Goal: Task Accomplishment & Management: Use online tool/utility

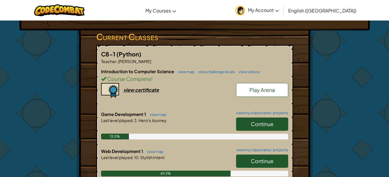
scroll to position [106, 0]
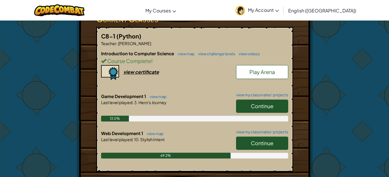
click at [270, 107] on span "Continue" at bounding box center [262, 106] width 23 height 7
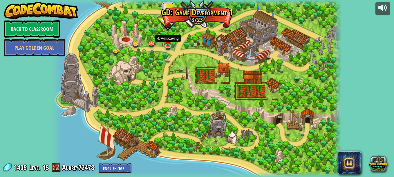
click at [167, 44] on img at bounding box center [167, 41] width 7 height 12
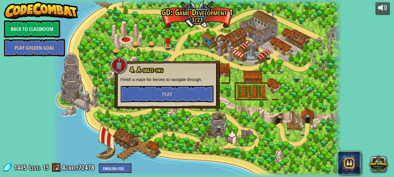
click at [177, 92] on button "Play" at bounding box center [166, 94] width 93 height 17
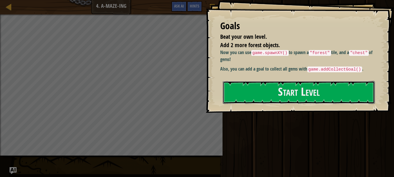
click at [239, 86] on button "Start Level" at bounding box center [299, 92] width 152 height 23
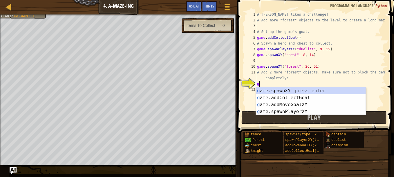
scroll to position [3, 0]
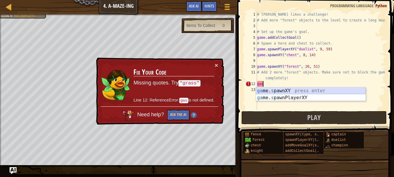
click at [299, 90] on div "ga me. s pawnXY press enter ga me. s pawnPlayerXY press enter" at bounding box center [311, 102] width 110 height 28
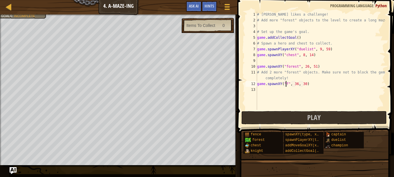
scroll to position [3, 2]
type textarea "game.spawnXY("forest", 36, 30)"
click at [259, 89] on div "# [PERSON_NAME] likes a challenge! # Add more "forest" objects to the level to …" at bounding box center [320, 67] width 129 height 110
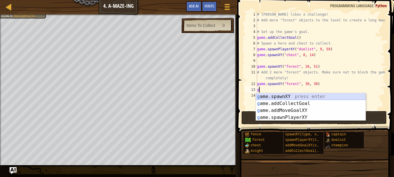
click at [282, 95] on div "g ame.spawnXY press enter g ame.addCollectGoal press enter g ame.addMoveGoalXY …" at bounding box center [311, 114] width 110 height 42
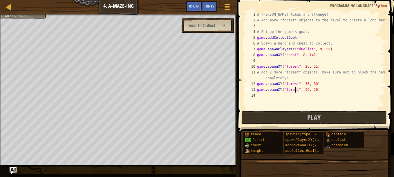
scroll to position [3, 3]
type textarea "game.spawnXY("forest", 36, 30)"
